Goal: Check status: Check status

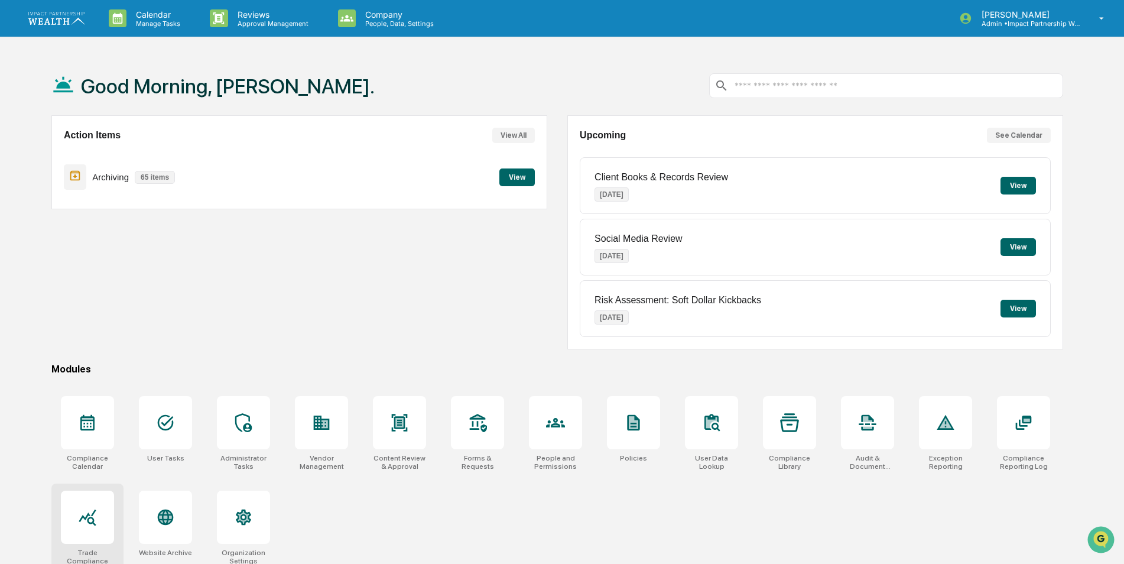
click at [75, 515] on div at bounding box center [87, 516] width 53 height 53
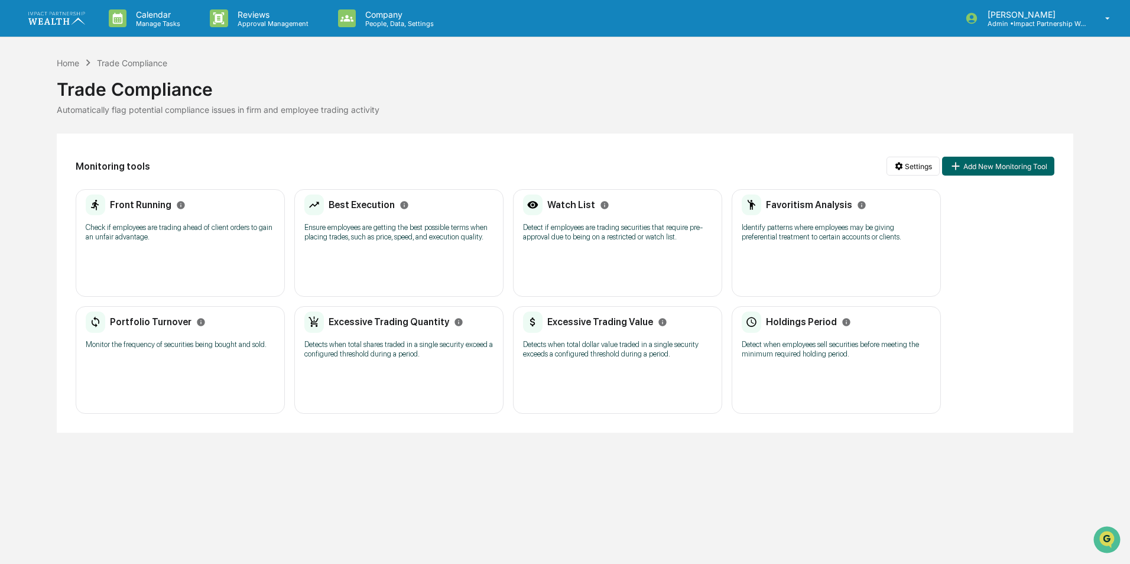
click at [362, 204] on h2 "Best Execution" at bounding box center [361, 204] width 66 height 11
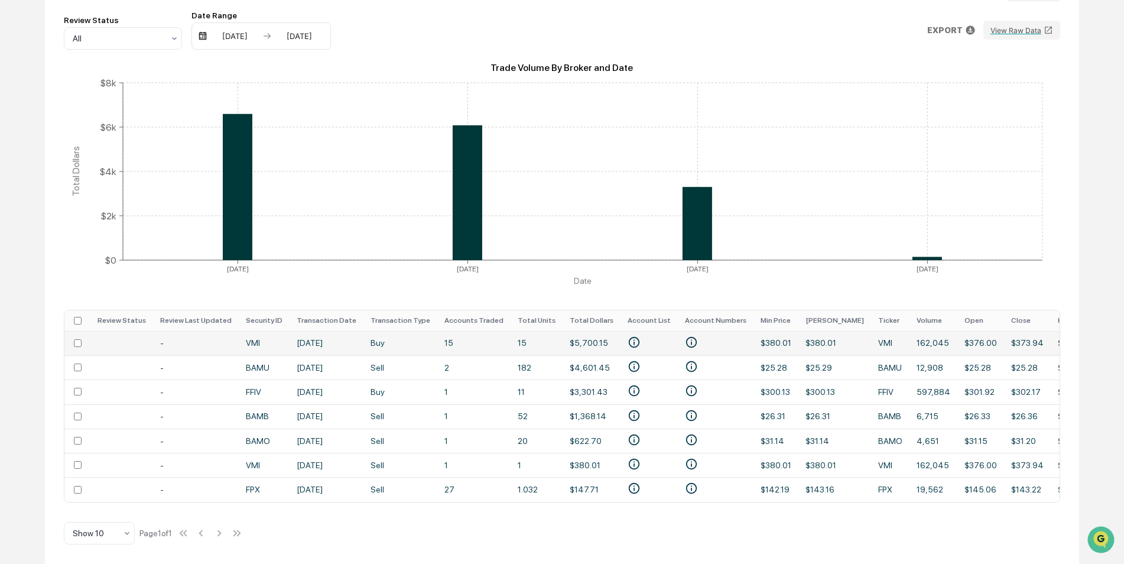
click at [308, 334] on td "[DATE]" at bounding box center [326, 343] width 74 height 24
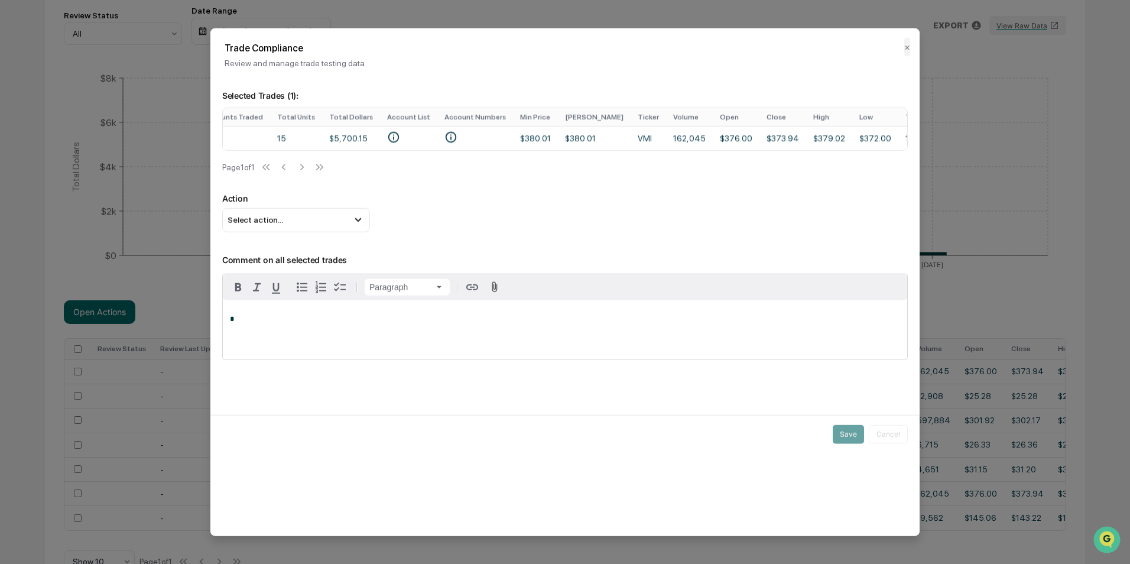
scroll to position [0, 378]
click at [893, 137] on td "15" at bounding box center [922, 138] width 59 height 24
click at [672, 136] on icon "• CHARLES WILSON JR, S WILSON TTEE THE CHARLES GORDON WILSON & SH FBO CHARLES G…" at bounding box center [678, 137] width 13 height 13
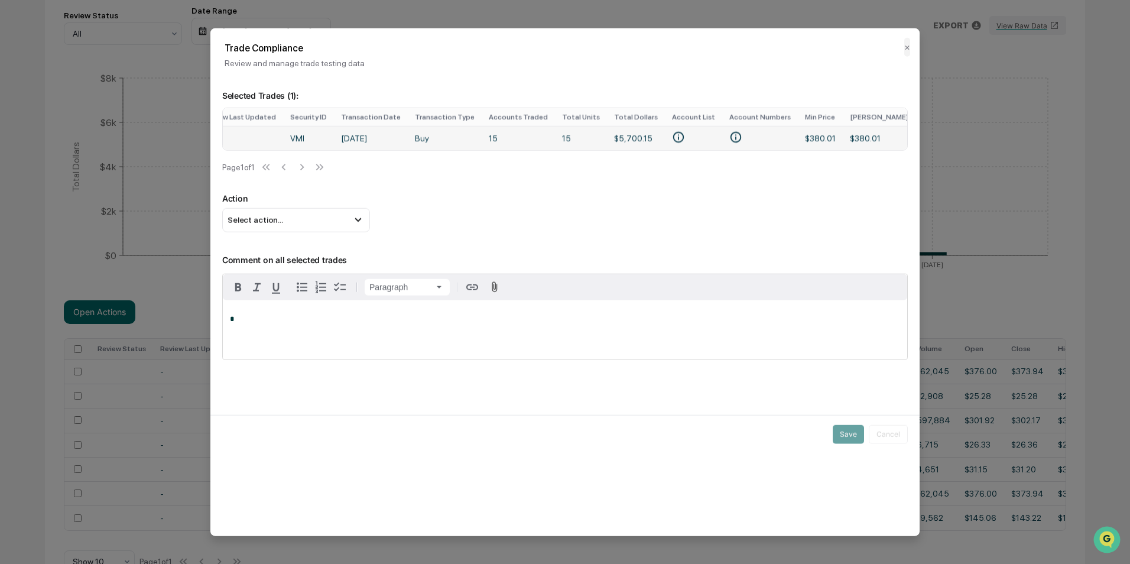
click at [729, 136] on icon "• 628-894377\a• 636-430466\a• 636-774786\a• 636-966667\a• 637-022751\a• 637-266…" at bounding box center [735, 137] width 13 height 13
click at [893, 139] on td "15" at bounding box center [922, 138] width 59 height 24
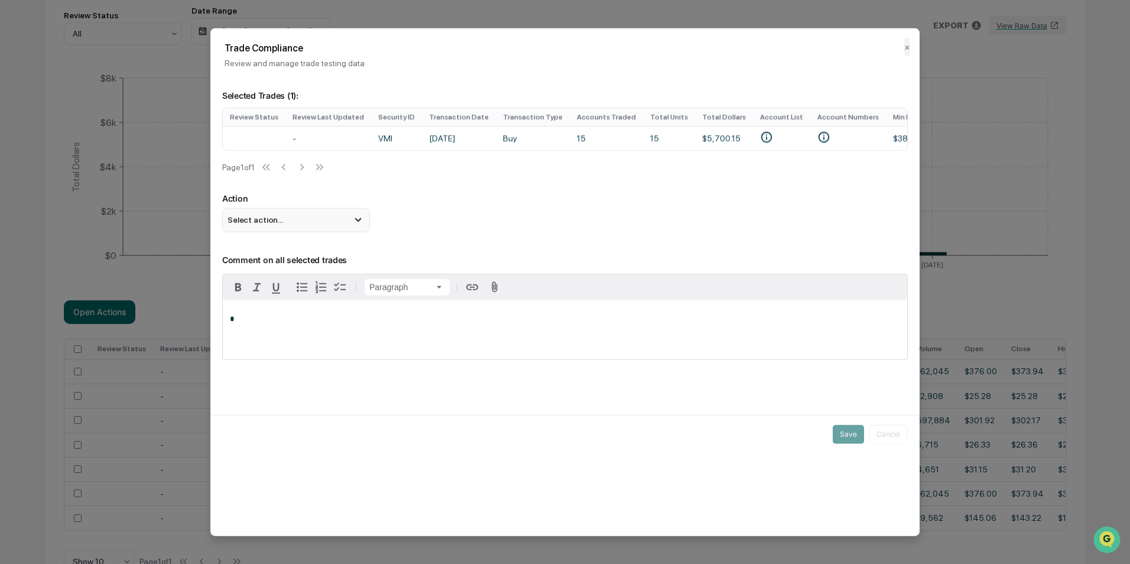
click at [339, 223] on div "Select action..." at bounding box center [296, 220] width 148 height 24
click at [476, 203] on p "Action" at bounding box center [564, 198] width 685 height 10
click at [906, 48] on button "✕" at bounding box center [907, 47] width 6 height 19
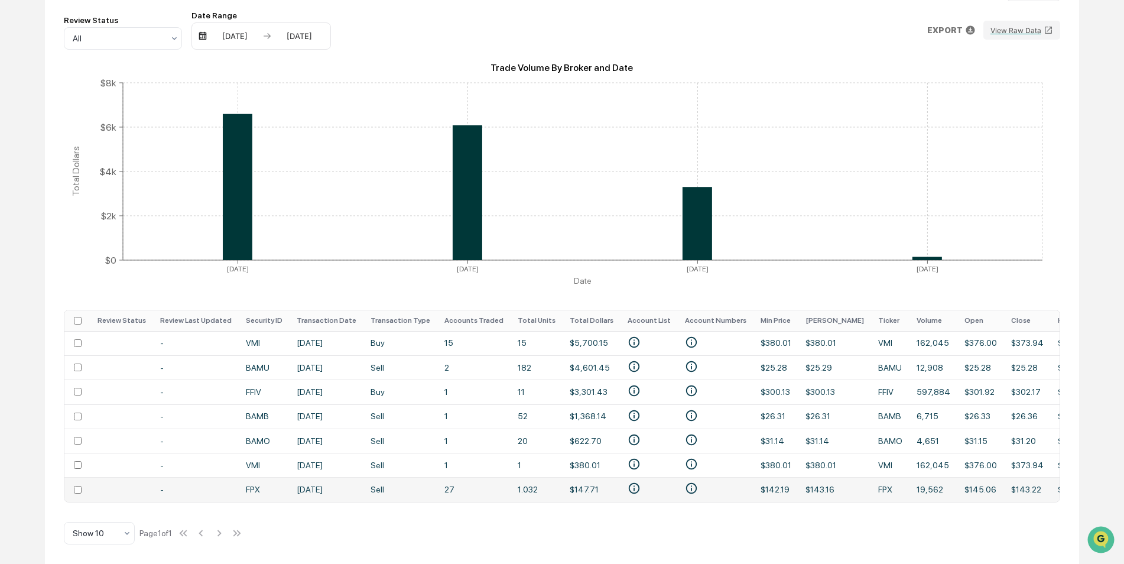
click at [363, 486] on td "Sell" at bounding box center [400, 489] width 74 height 24
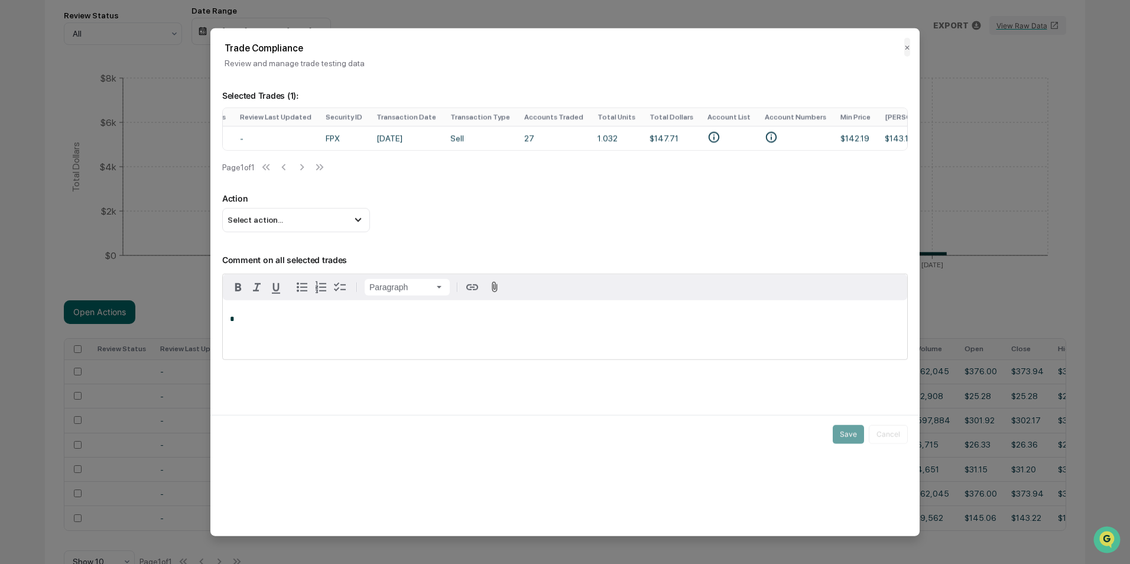
scroll to position [0, 80]
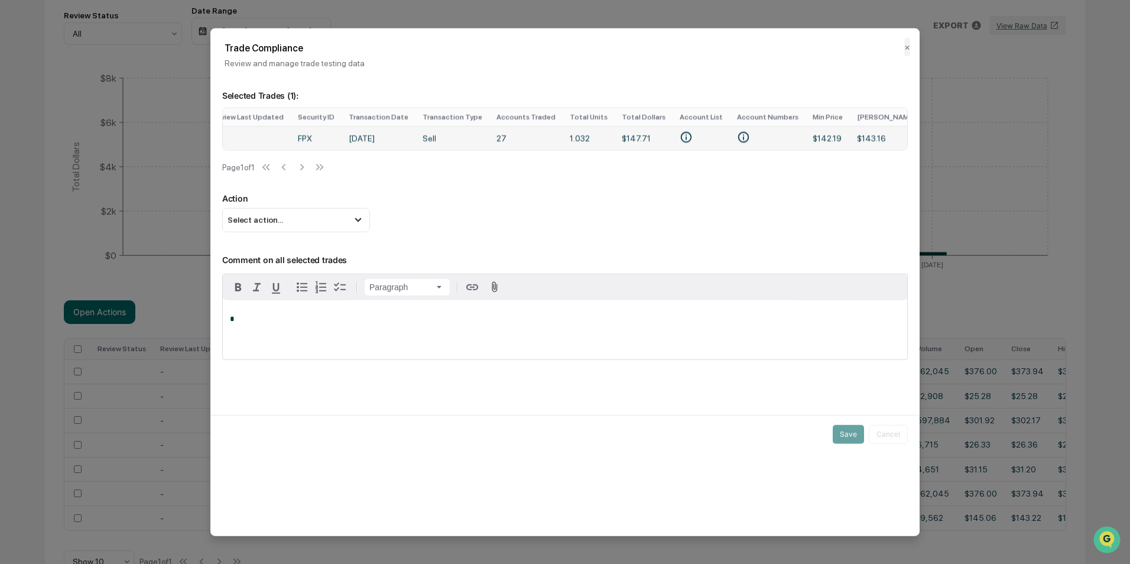
click at [679, 136] on icon "• CHARLES DAVID SZULCZEWSKI\a• CHRISTOPHER A EMERT ANGELIQUE P EMERT\a• DAVID R…" at bounding box center [685, 137] width 13 height 13
click at [737, 140] on icon "• 637-101615\a• 637-123140\a• 637-132680\a• 637-222758\a• 637-240473\a• 637-359…" at bounding box center [743, 137] width 13 height 13
